Goal: Information Seeking & Learning: Learn about a topic

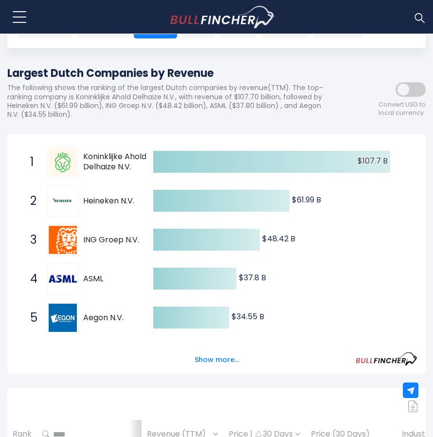
scroll to position [76, 0]
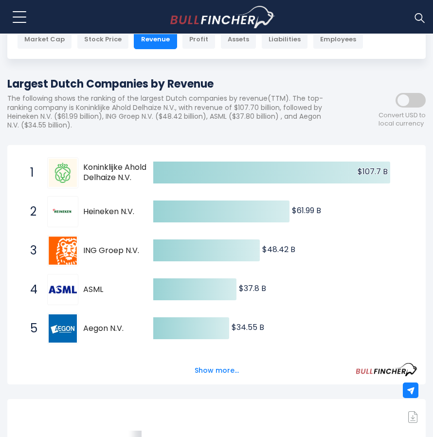
click at [358, 237] on icon "Created with Highcharts 12.1.2 $107.7 B ​ $107.7 B $61.99 B ​ $61.99 B $48.42 B…" at bounding box center [217, 347] width 402 height 389
drag, startPoint x: 358, startPoint y: 237, endPoint x: 330, endPoint y: 227, distance: 28.9
click at [330, 227] on icon "Created with Highcharts 12.1.2 $107.7 B ​ $107.7 B $61.99 B ​ $61.99 B $48.42 B…" at bounding box center [217, 347] width 402 height 389
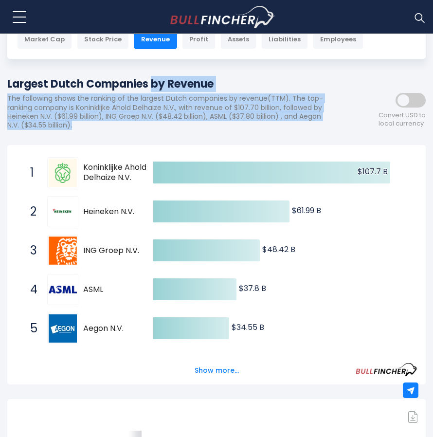
drag, startPoint x: 7, startPoint y: 83, endPoint x: 285, endPoint y: 127, distance: 281.4
click at [285, 127] on div "Largest Dutch Companies by Revenue The following shows the ranking of the large…" at bounding box center [172, 106] width 331 height 61
copy div "Largest Dutch Companies by Revenue The following shows the ranking of the large…"
click at [356, 321] on icon "Created with Highcharts 12.1.2 $107.7 B ​ $107.7 B $61.99 B ​ $61.99 B $48.42 B…" at bounding box center [217, 347] width 402 height 389
drag, startPoint x: 356, startPoint y: 321, endPoint x: 322, endPoint y: 323, distance: 33.6
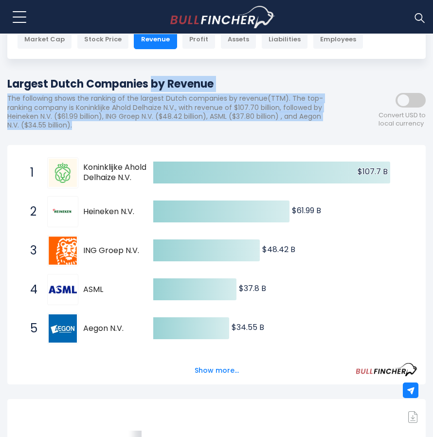
click at [322, 323] on icon "Created with Highcharts 12.1.2 $107.7 B ​ $107.7 B $61.99 B ​ $61.99 B $48.42 B…" at bounding box center [217, 347] width 402 height 389
click at [159, 321] on icon at bounding box center [191, 328] width 76 height 22
click at [121, 168] on span "Koninklijke Ahold Delhaize N.V." at bounding box center [119, 173] width 73 height 20
click at [227, 200] on icon "Created with Highcharts 12.1.2 $107.7 B ​ $107.7 B $61.99 B ​ $61.99 B $48.42 B…" at bounding box center [217, 347] width 402 height 389
